Goal: Task Accomplishment & Management: Complete application form

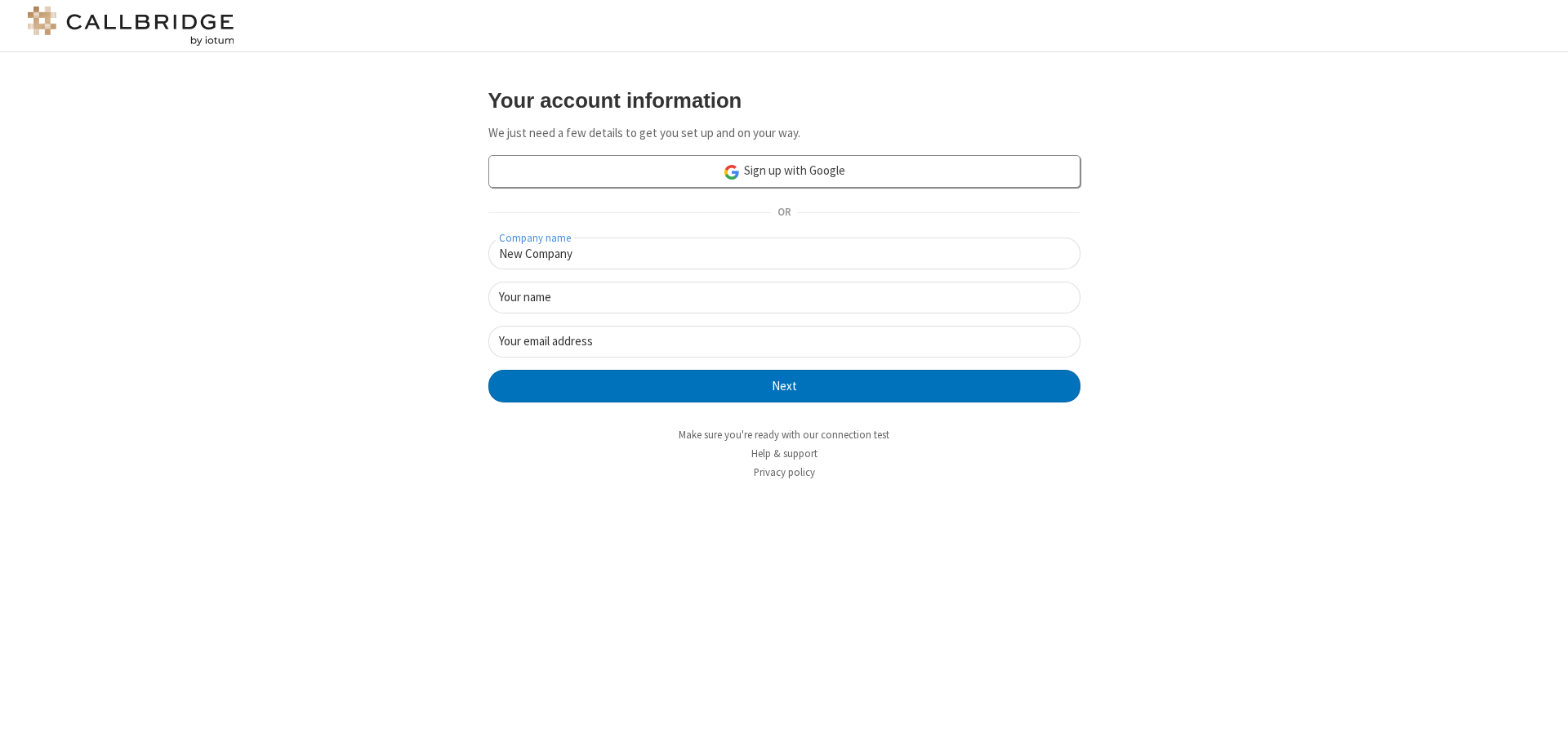
type input "New Company"
type input "New User"
type input "[EMAIL_ADDRESS][DOMAIN_NAME]"
click button "Next" at bounding box center [784, 386] width 592 height 33
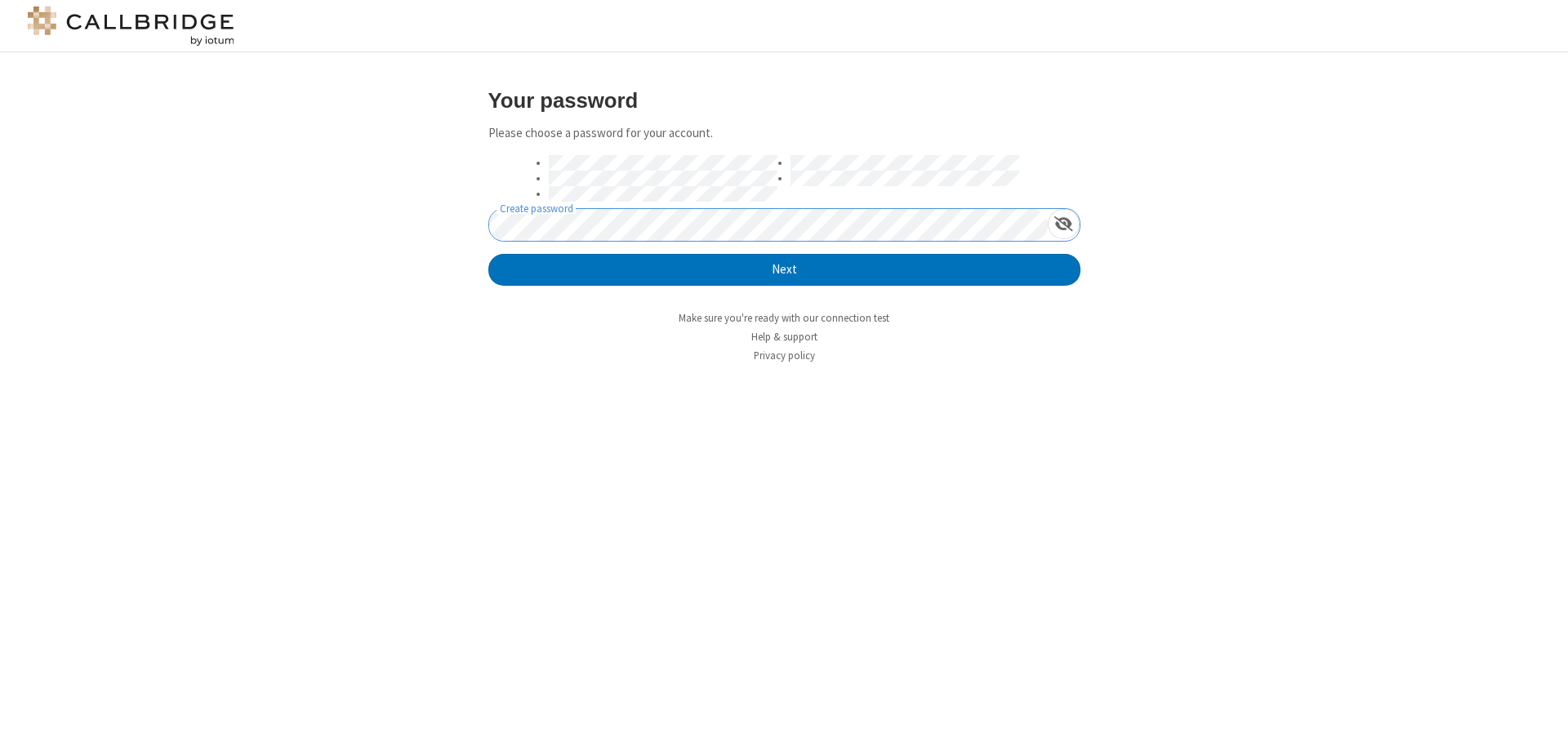
click button "Next" at bounding box center [784, 270] width 592 height 33
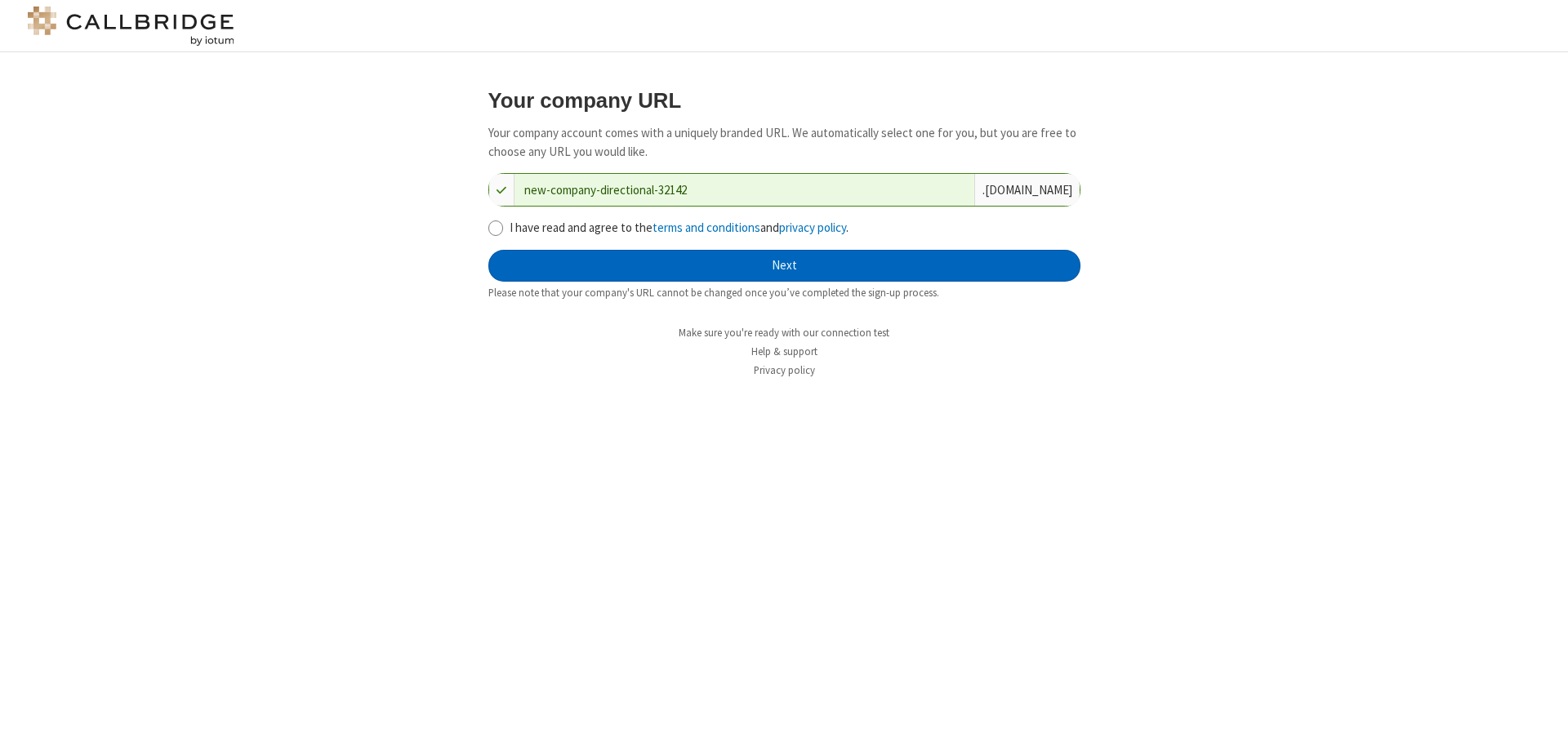
click at [784, 265] on button "Next" at bounding box center [784, 265] width 592 height 33
